Goal: Information Seeking & Learning: Learn about a topic

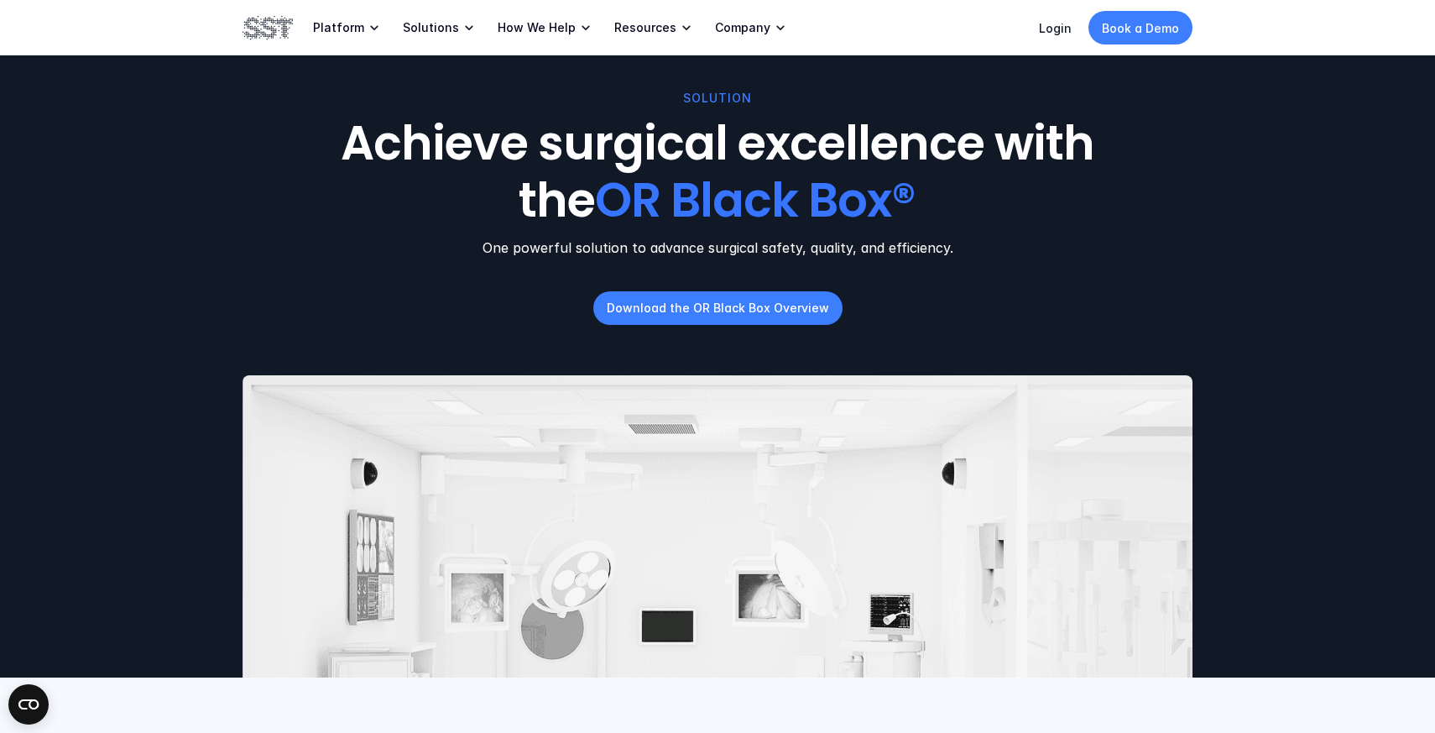
click at [259, 35] on img at bounding box center [268, 27] width 50 height 29
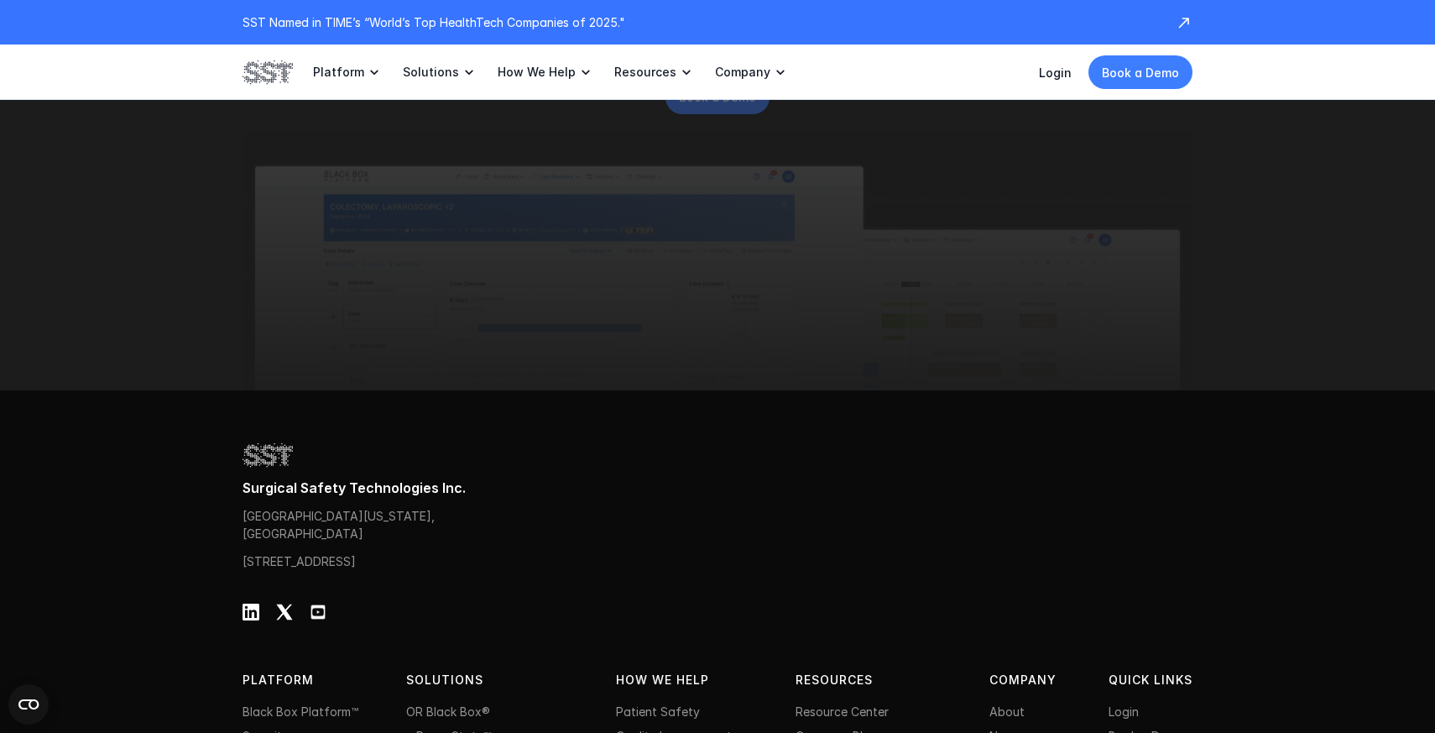
scroll to position [5438, 0]
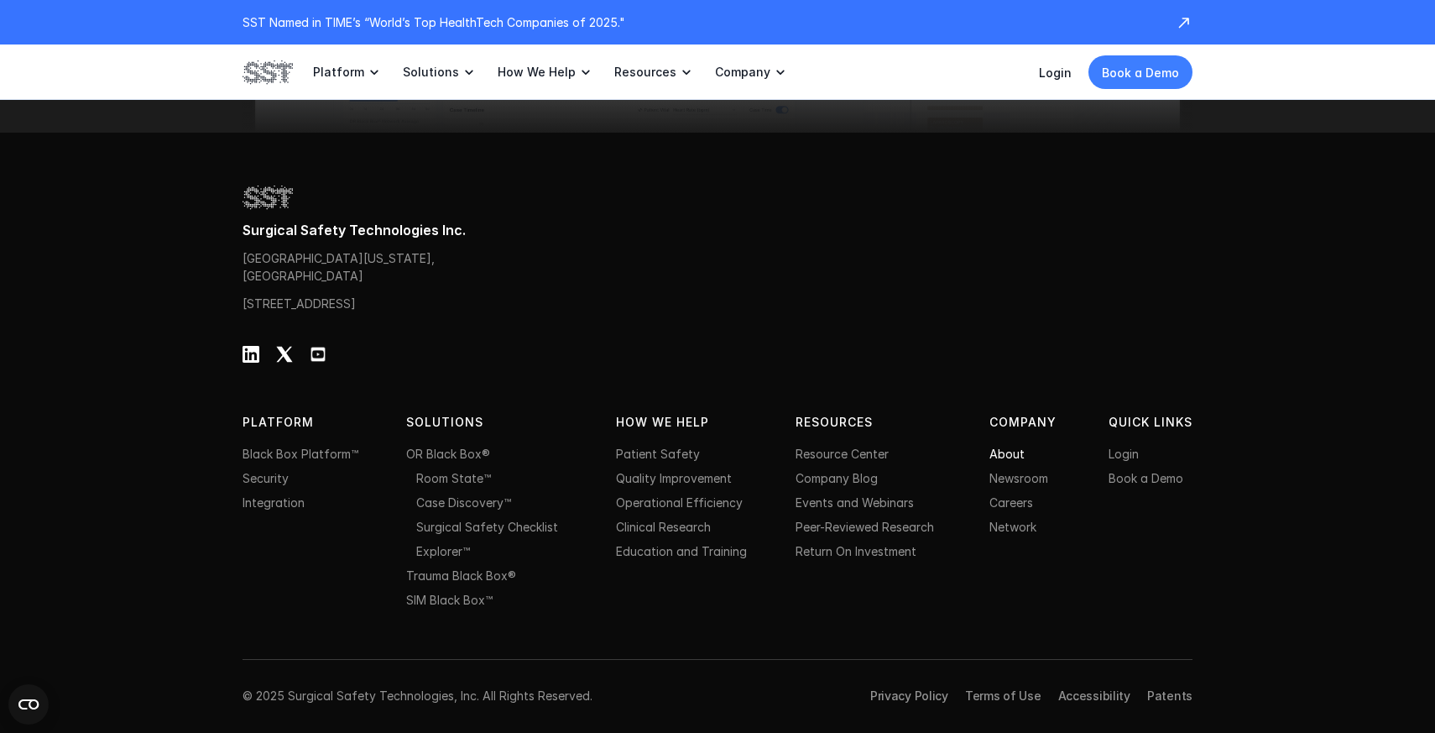
click at [1019, 450] on link "About" at bounding box center [1006, 453] width 35 height 14
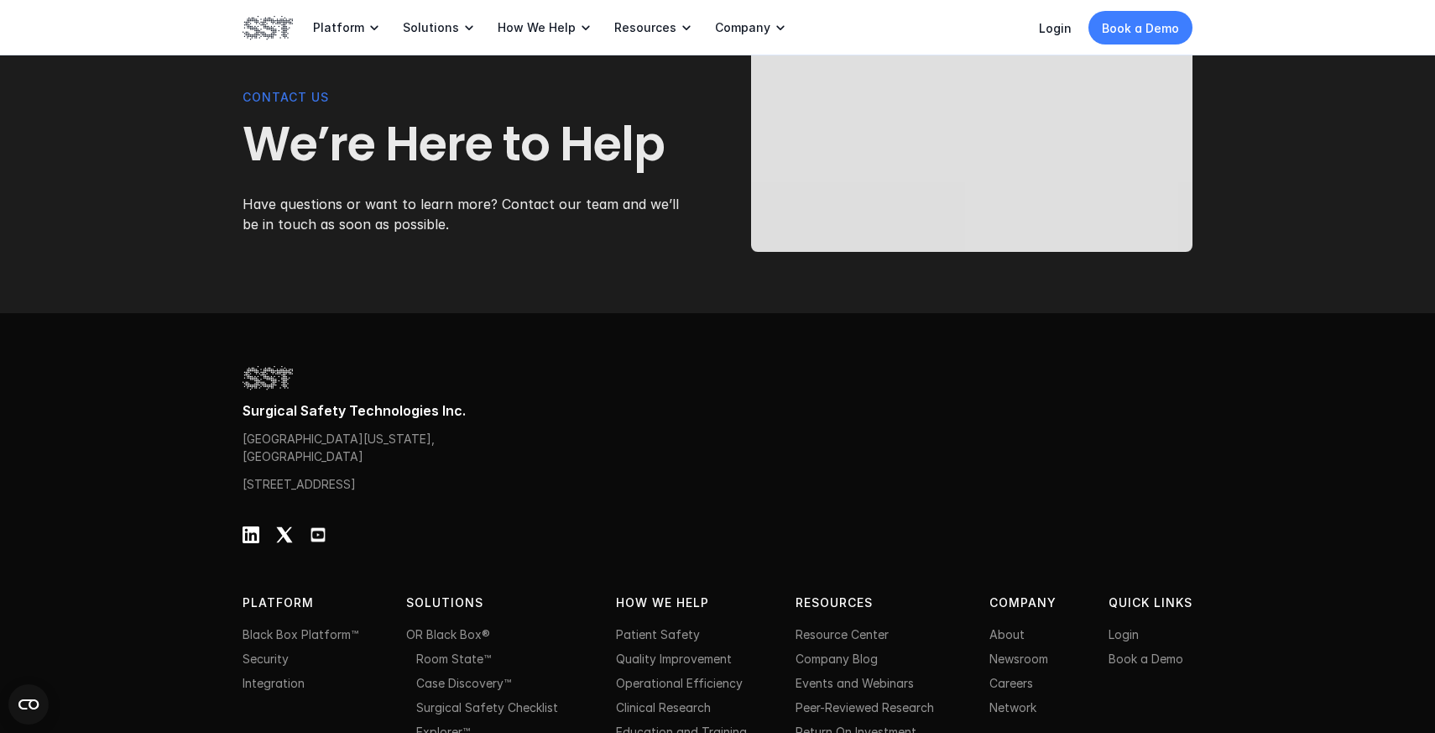
scroll to position [5271, 0]
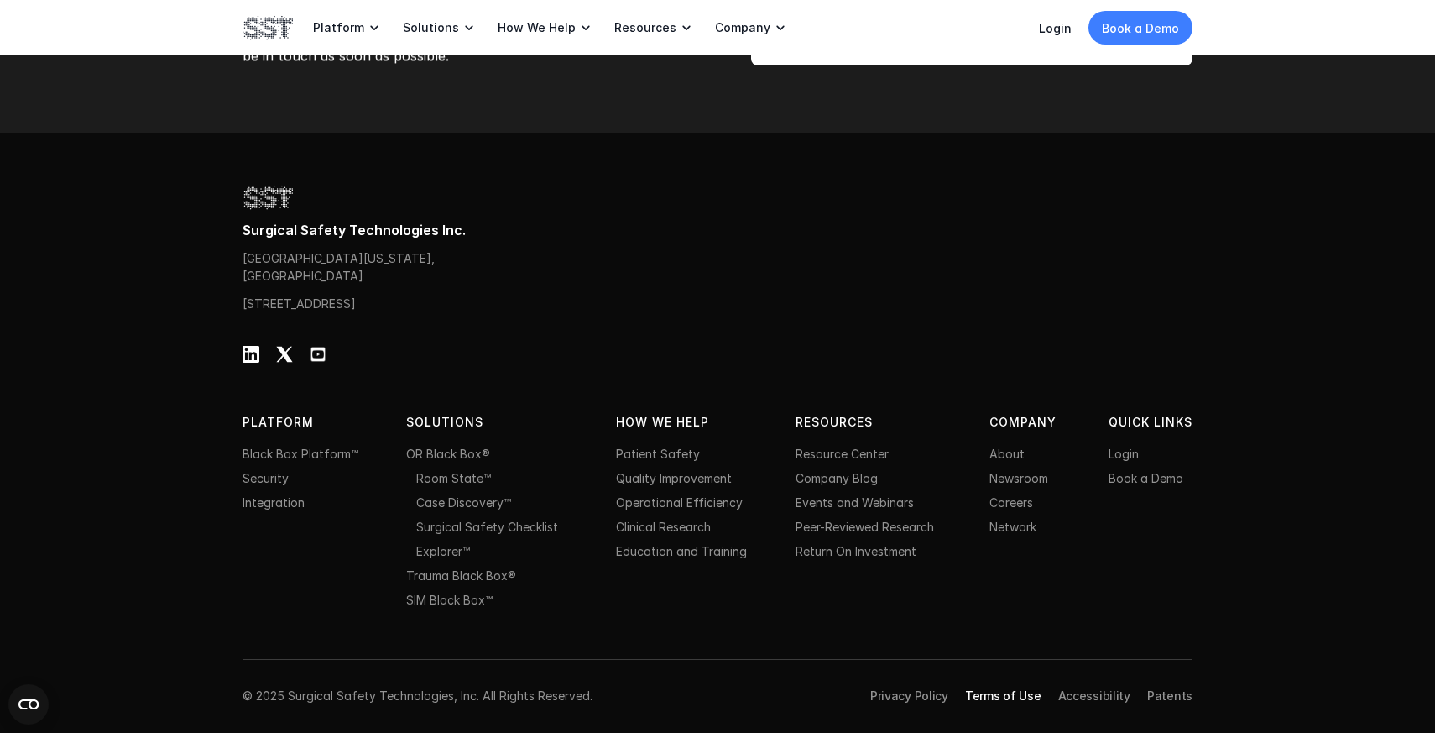
click at [997, 699] on link "Terms of Use" at bounding box center [1003, 695] width 76 height 14
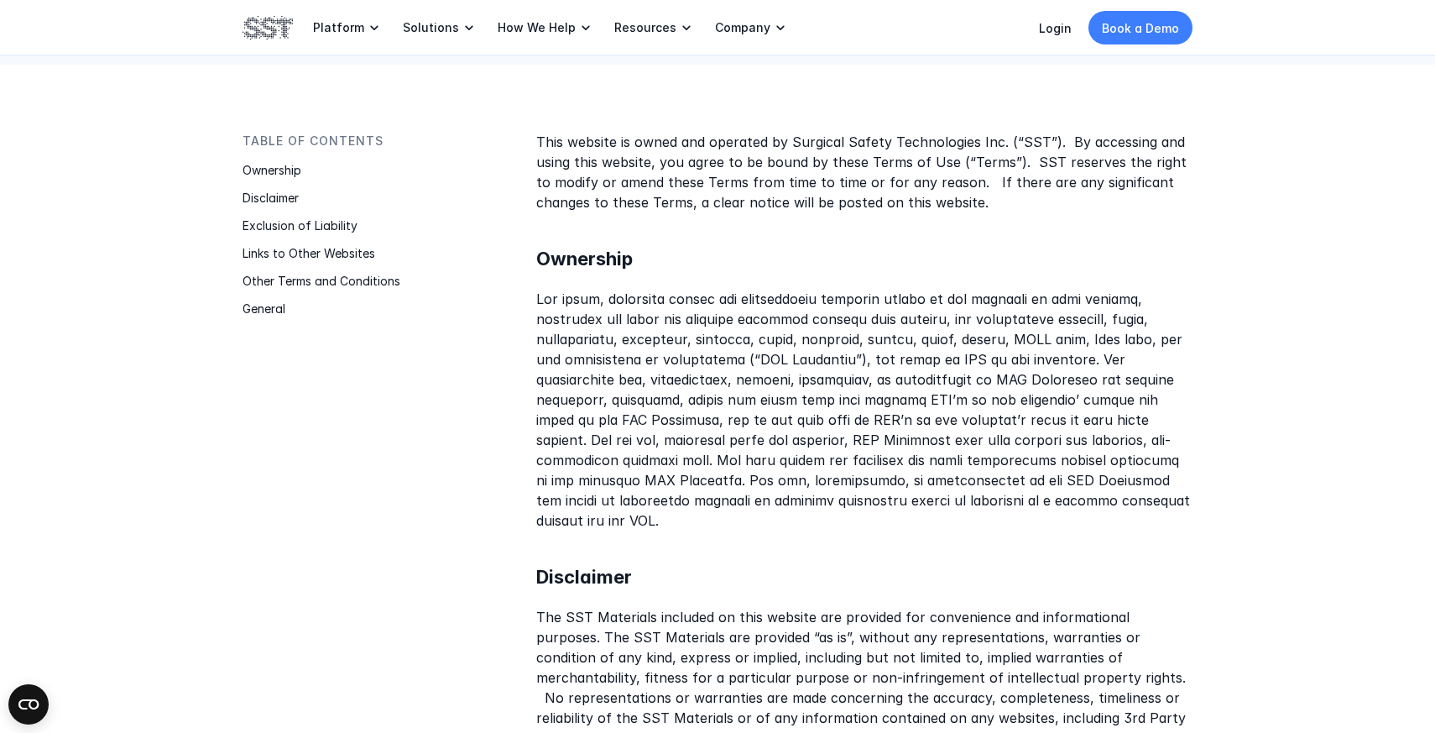
scroll to position [165, 0]
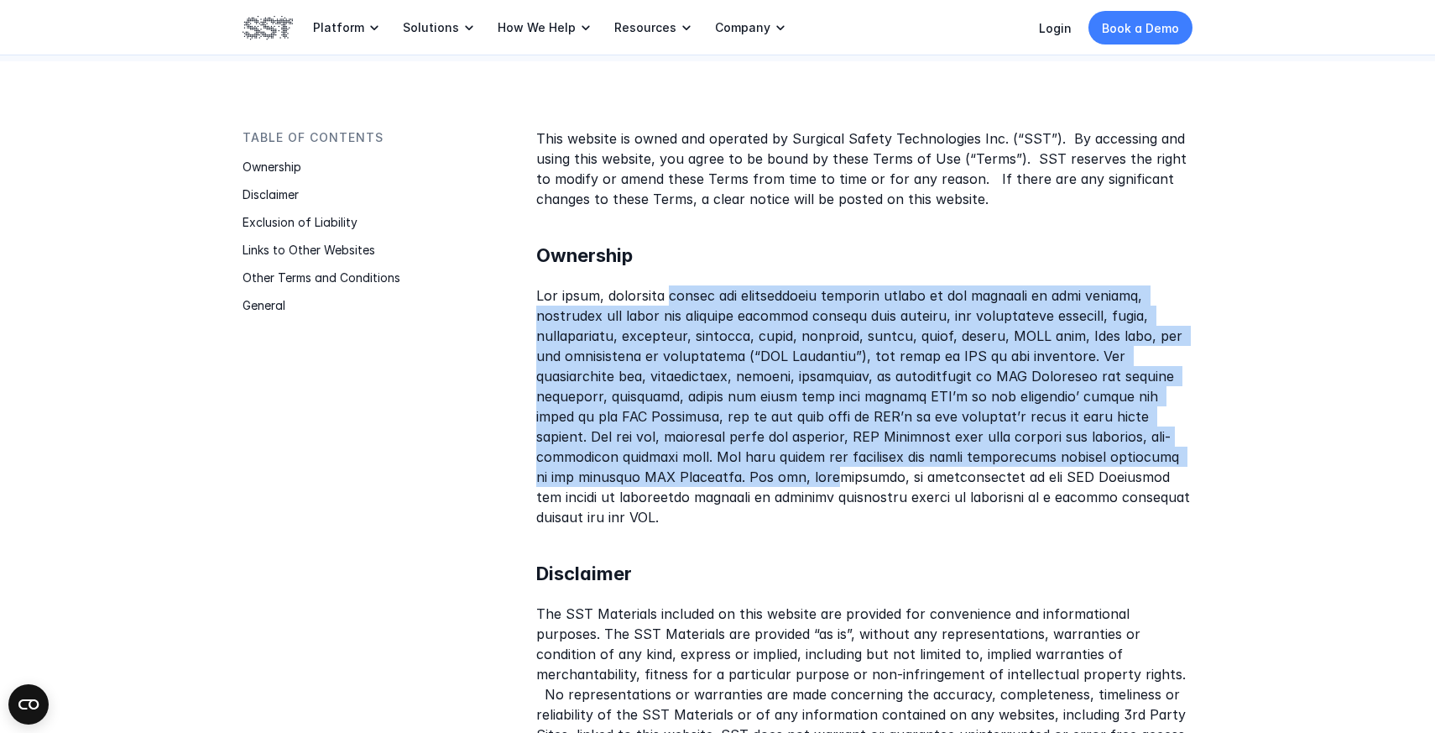
drag, startPoint x: 655, startPoint y: 302, endPoint x: 688, endPoint y: 482, distance: 183.4
click at [689, 483] on p at bounding box center [864, 406] width 656 height 242
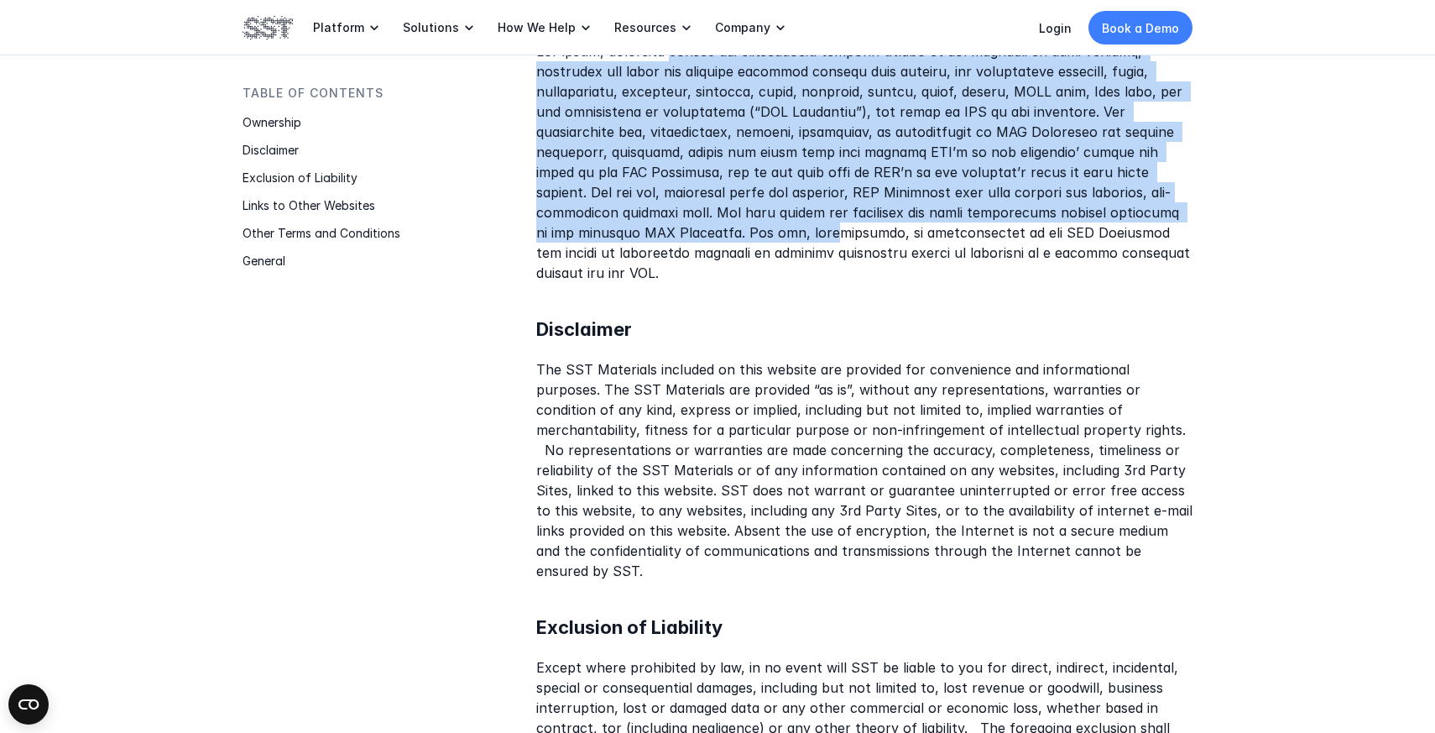
scroll to position [413, 0]
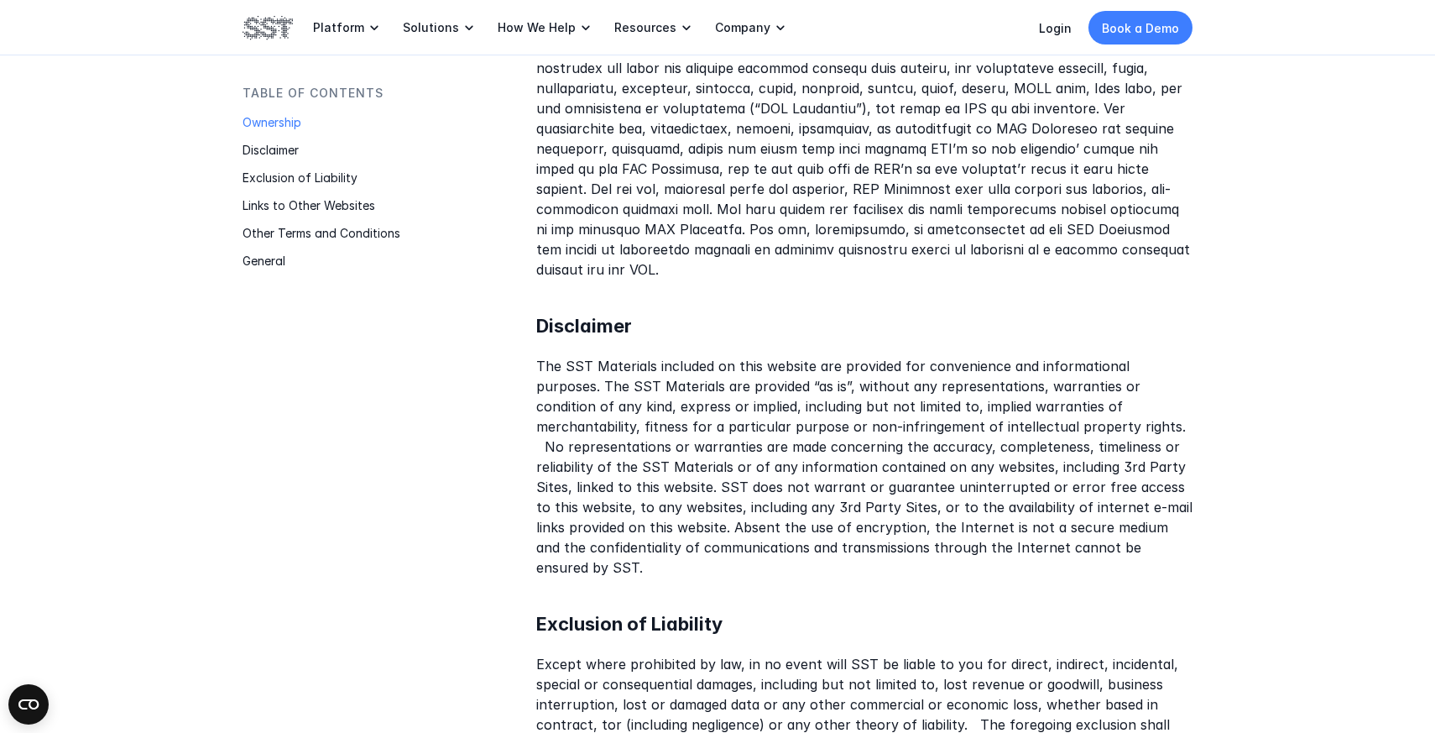
click at [661, 361] on p "The SST Materials included on this website are provided for convenience and inf…" at bounding box center [864, 467] width 656 height 222
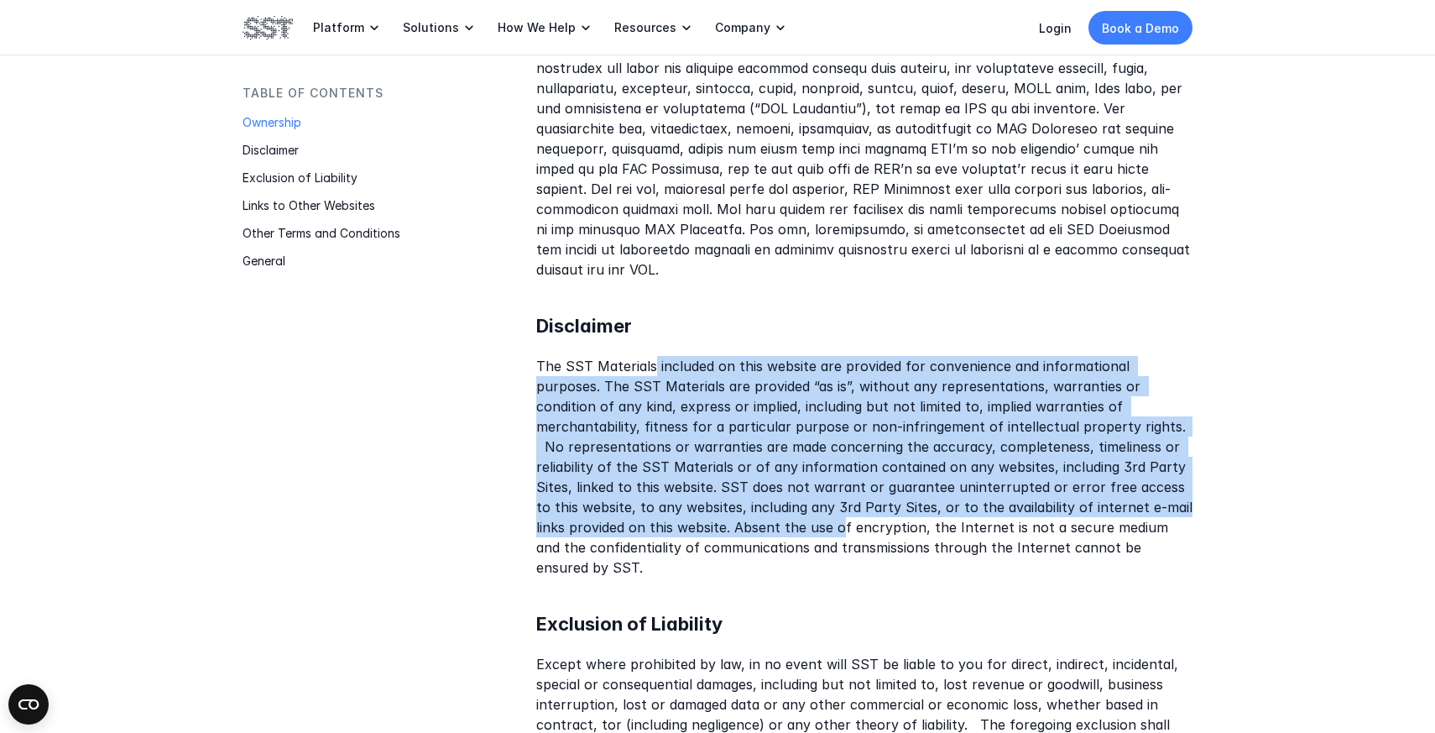
drag, startPoint x: 651, startPoint y: 345, endPoint x: 698, endPoint y: 500, distance: 162.2
click at [698, 500] on p "The SST Materials included on this website are provided for convenience and inf…" at bounding box center [864, 467] width 656 height 222
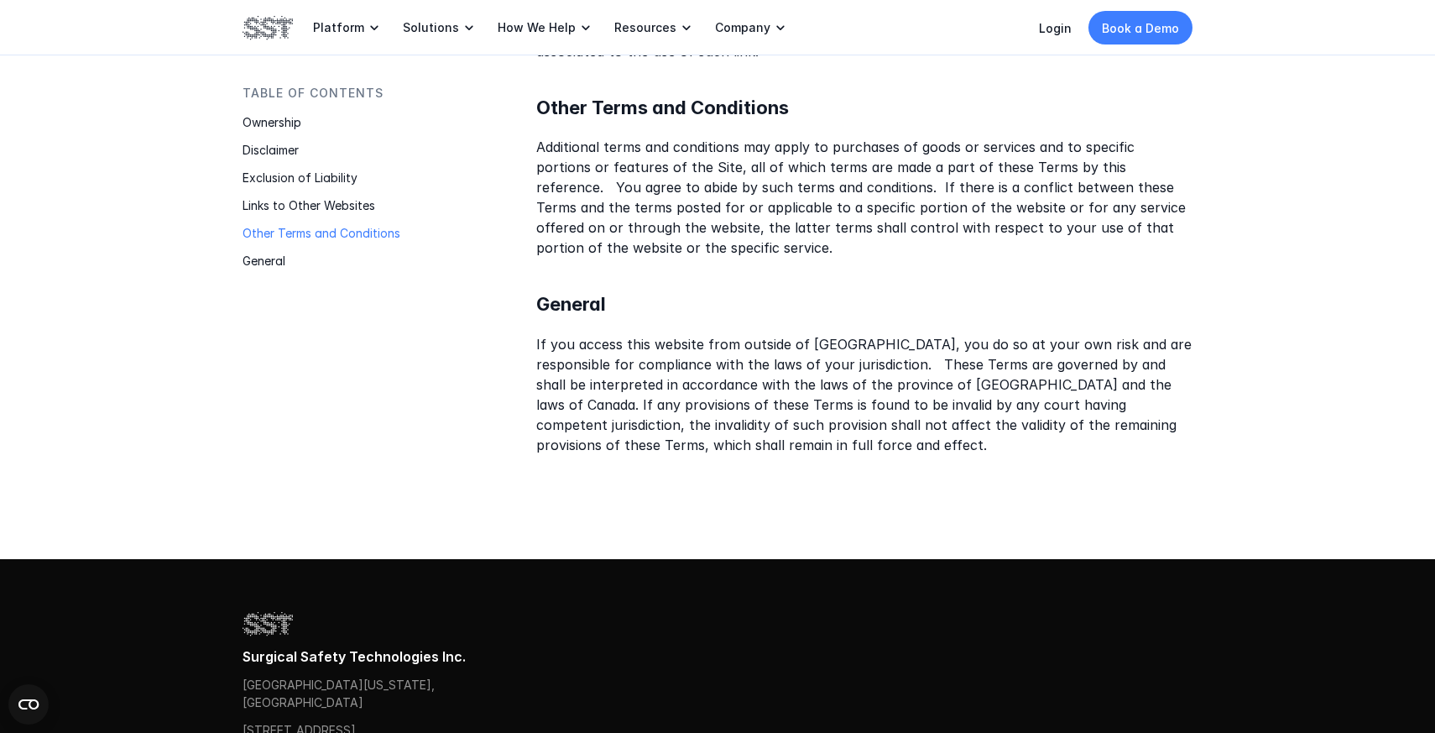
scroll to position [1322, 0]
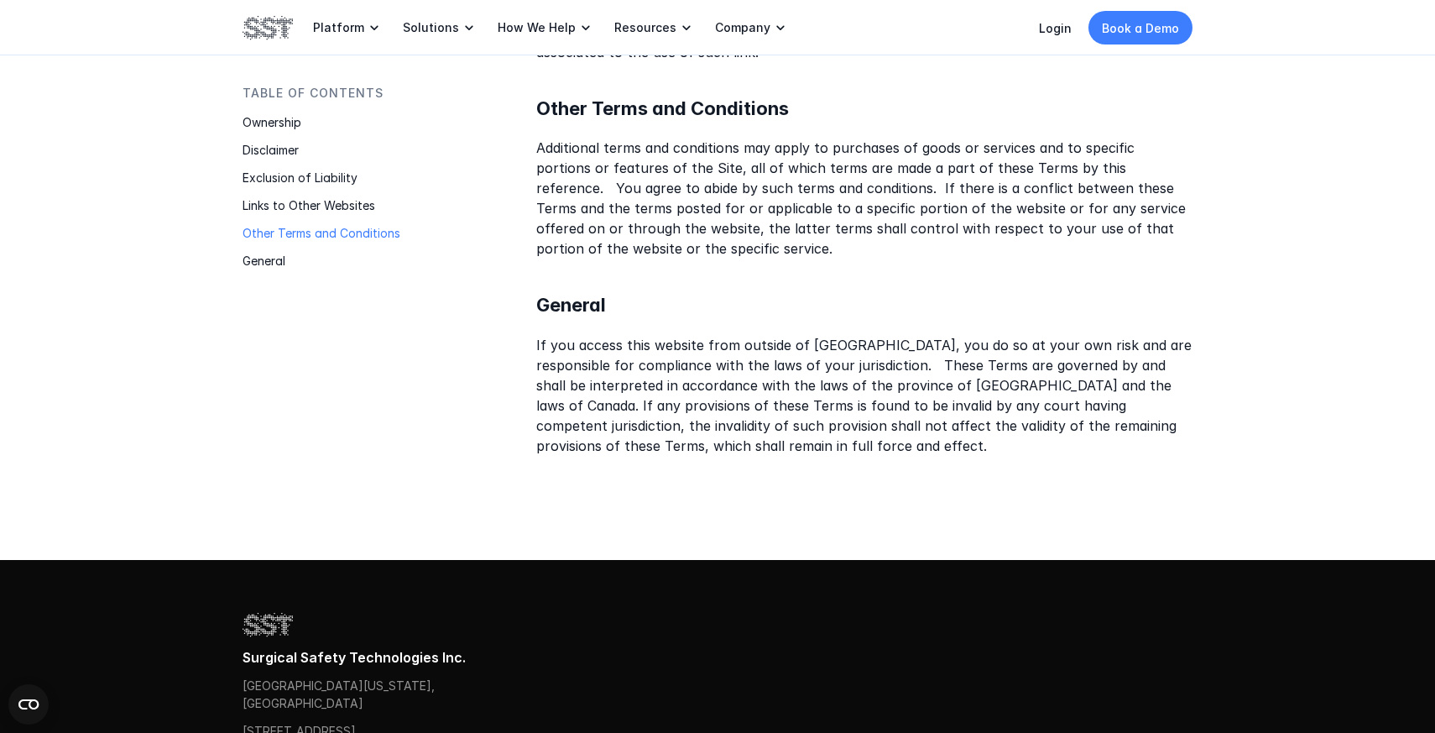
click at [669, 335] on p "If you access this website from outside of Canada, you do so at your own risk a…" at bounding box center [864, 395] width 656 height 121
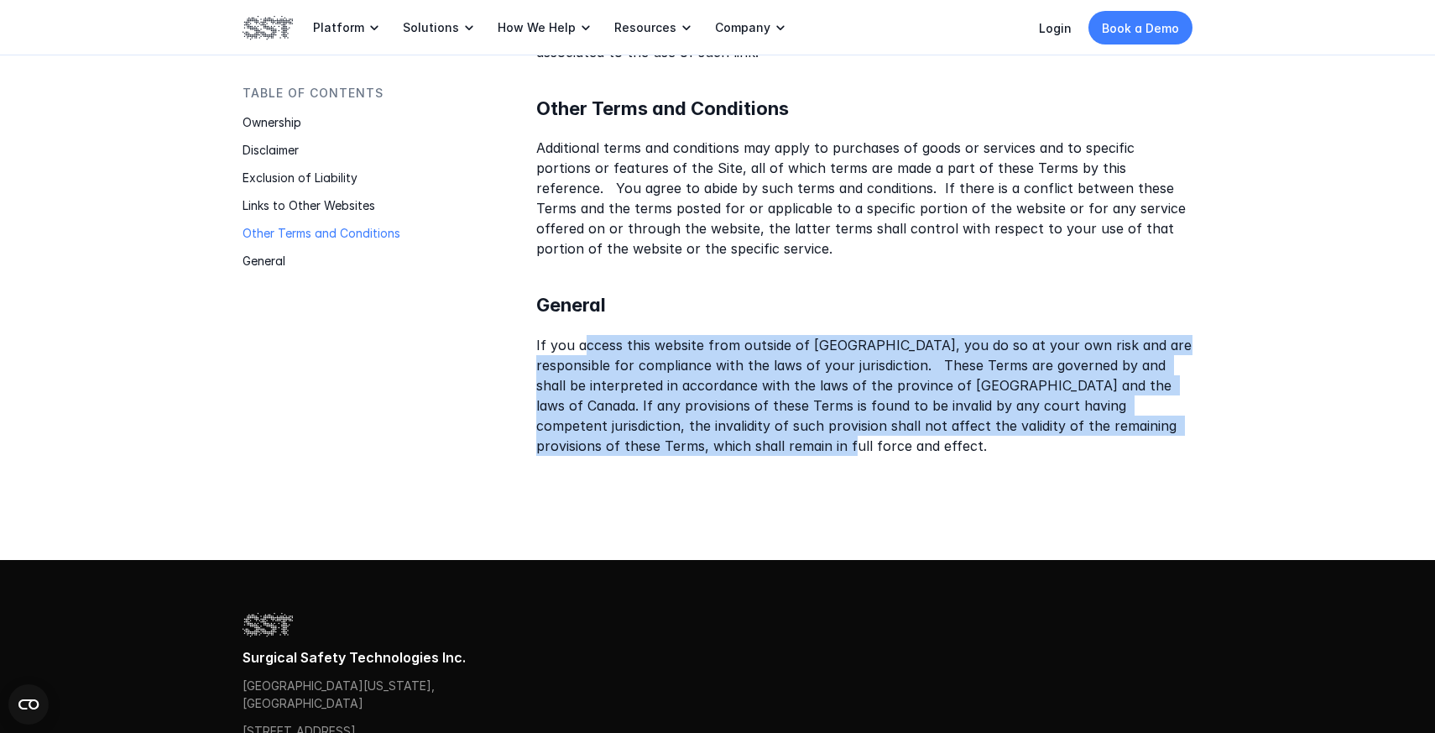
drag, startPoint x: 583, startPoint y: 299, endPoint x: 696, endPoint y: 417, distance: 163.8
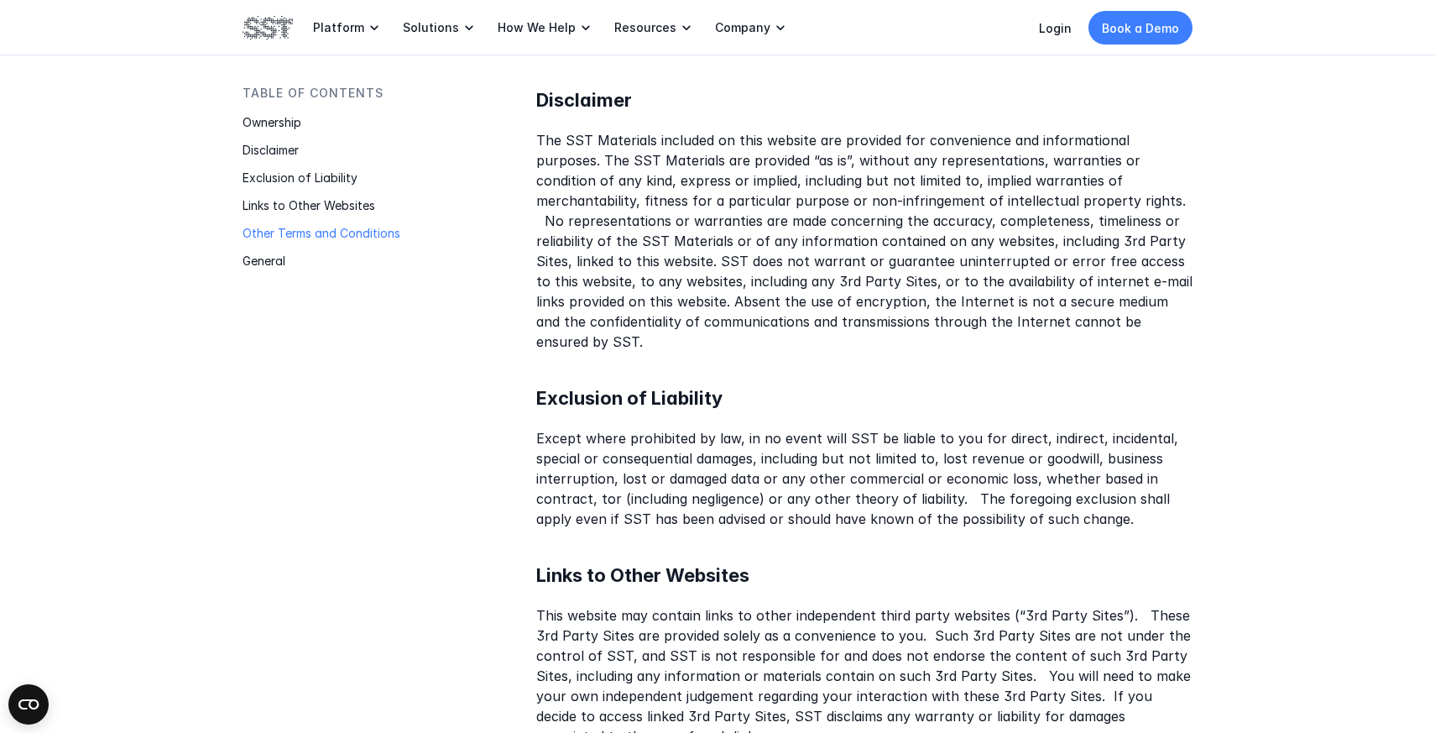
scroll to position [0, 0]
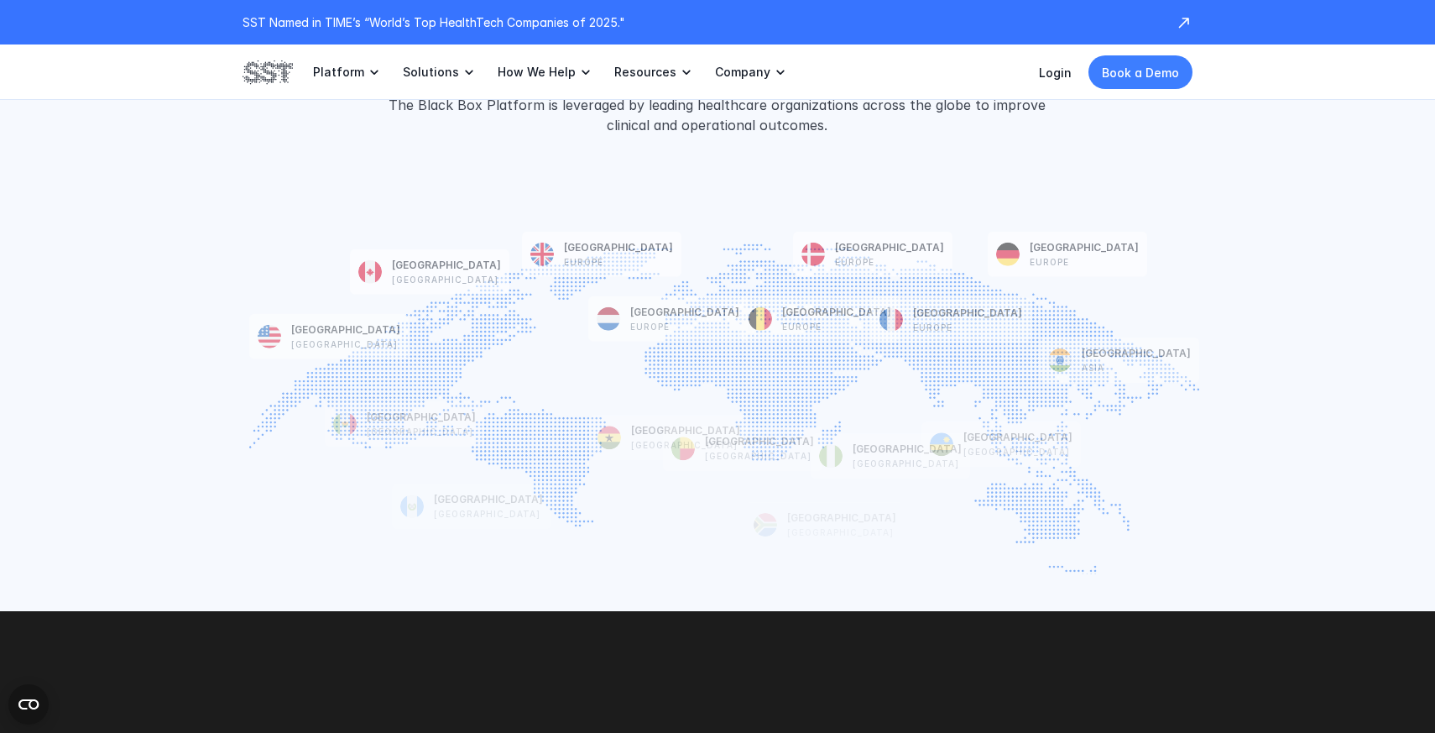
scroll to position [4359, 0]
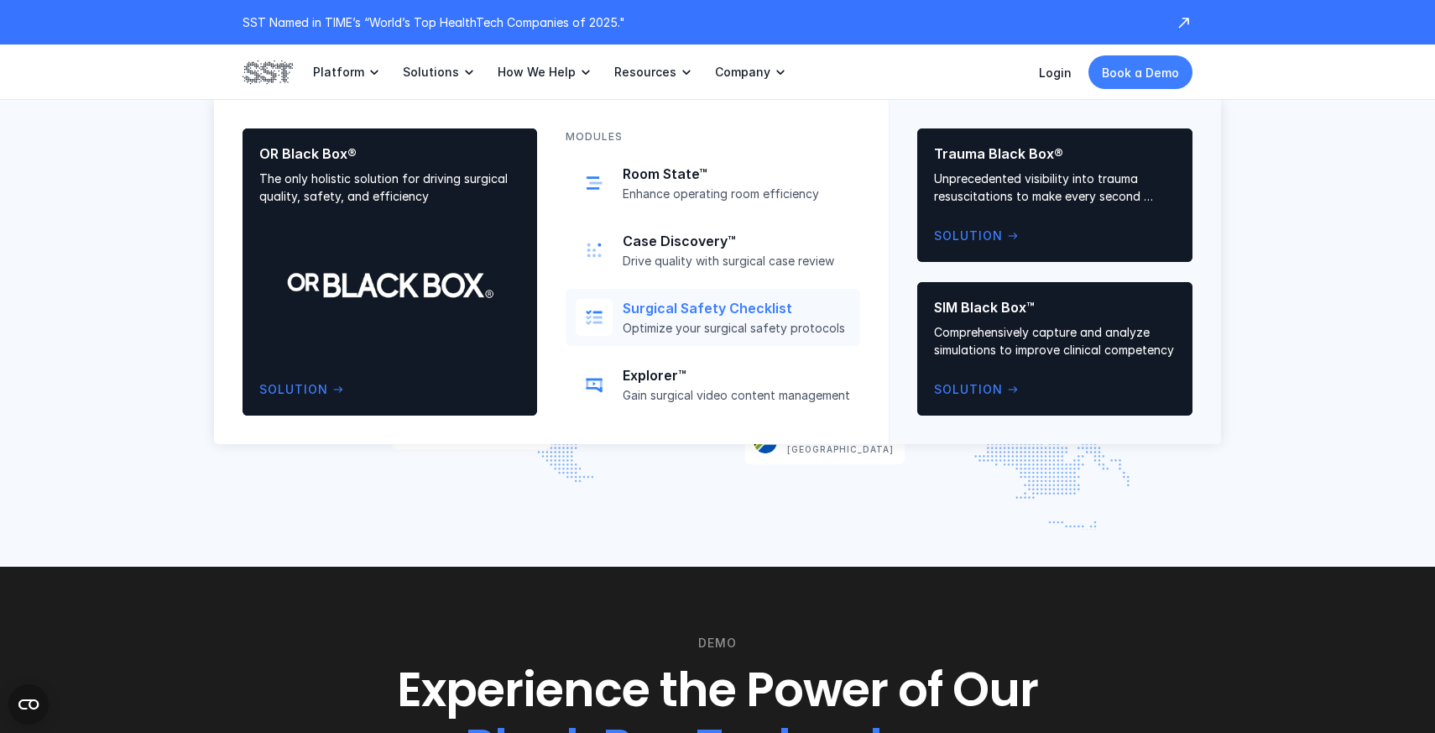
click at [675, 317] on div "Surgical Safety Checklist Optimize your surgical safety protocols" at bounding box center [736, 318] width 227 height 36
